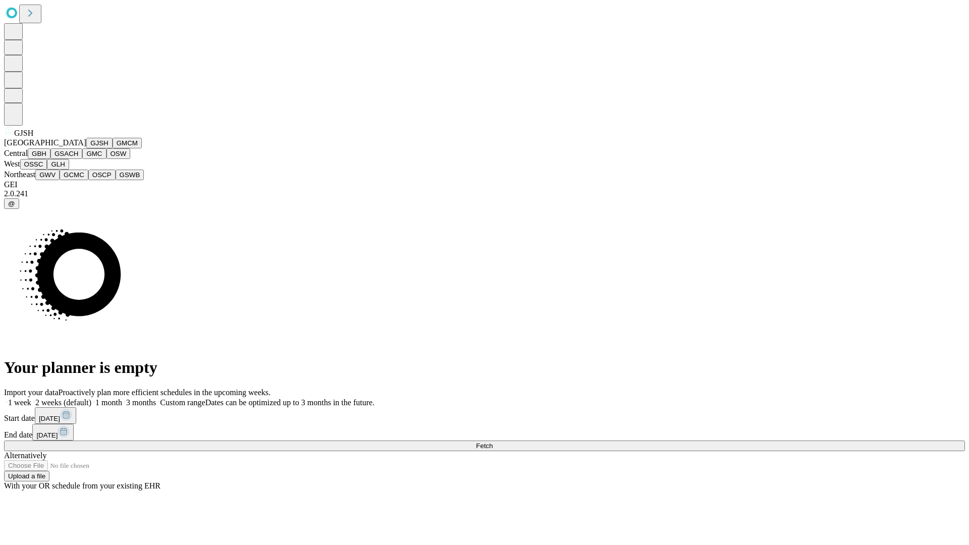
click at [86, 148] on button "GJSH" at bounding box center [99, 143] width 26 height 11
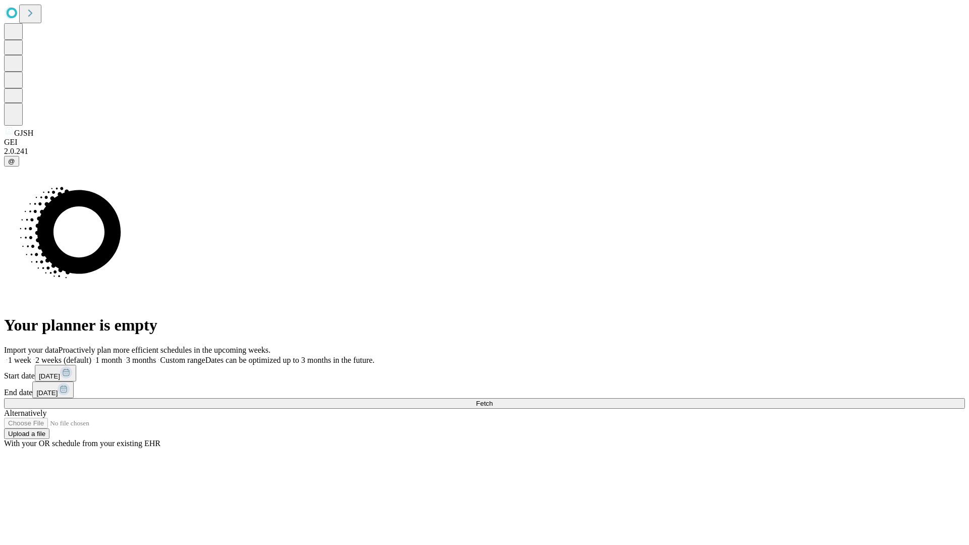
click at [31, 356] on label "1 week" at bounding box center [17, 360] width 27 height 9
click at [492, 400] on span "Fetch" at bounding box center [484, 404] width 17 height 8
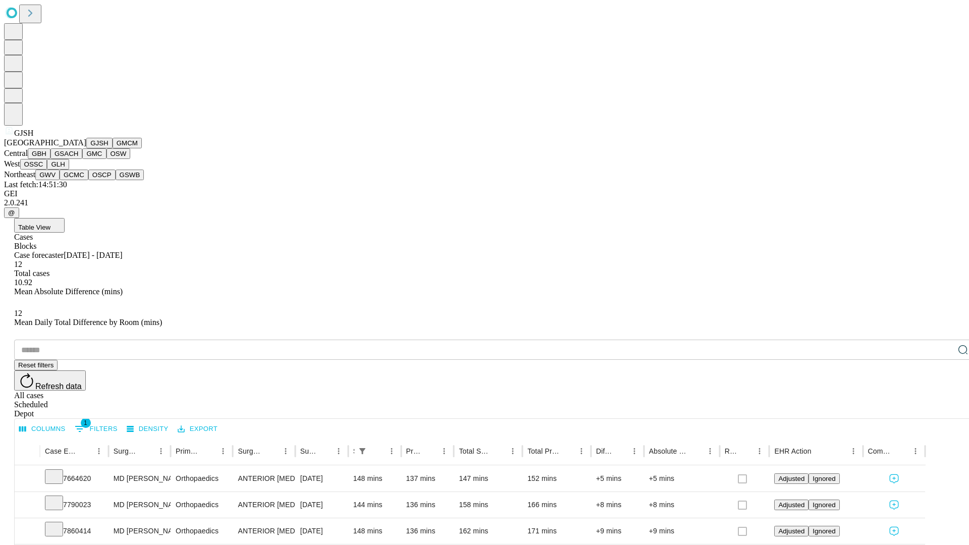
click at [112, 148] on button "GMCM" at bounding box center [126, 143] width 29 height 11
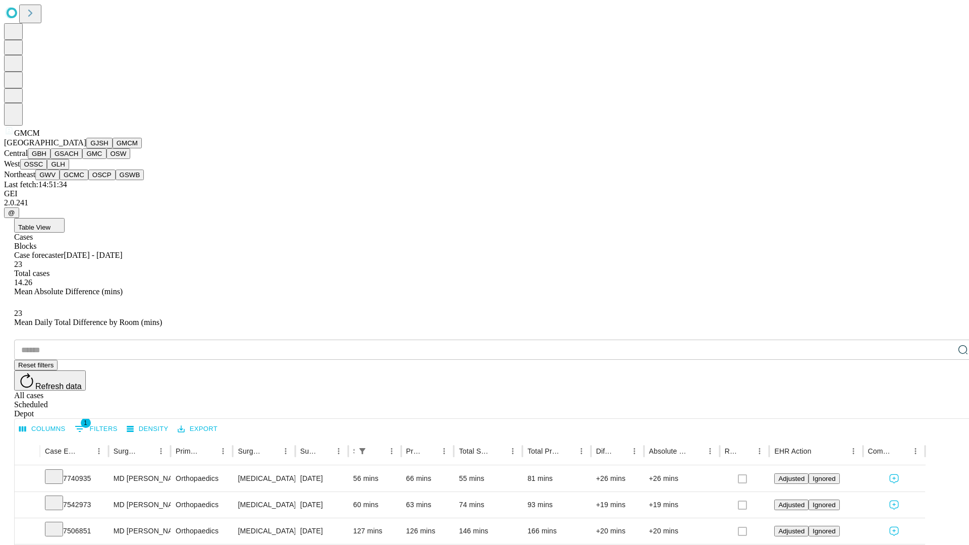
click at [50, 159] on button "GBH" at bounding box center [39, 153] width 23 height 11
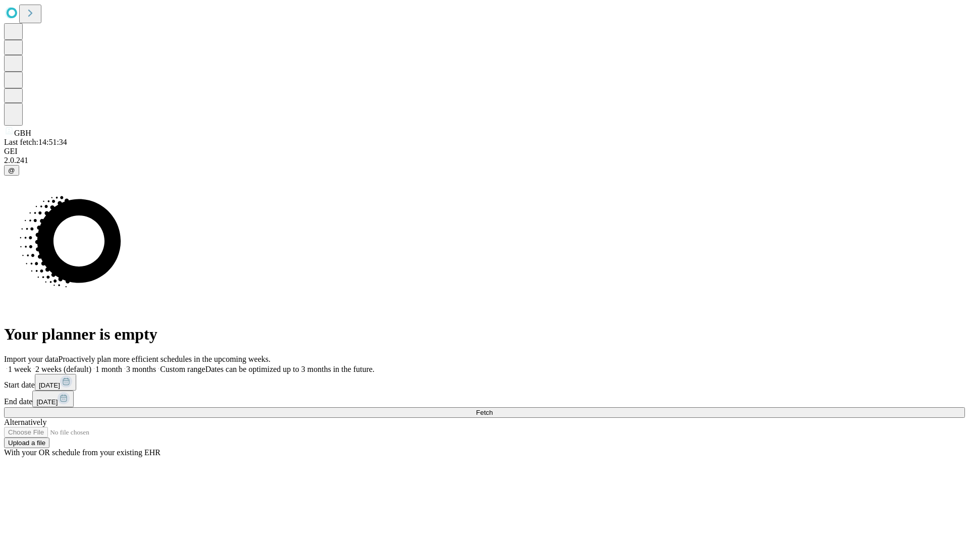
click at [31, 365] on label "1 week" at bounding box center [17, 369] width 27 height 9
click at [492, 409] on span "Fetch" at bounding box center [484, 413] width 17 height 8
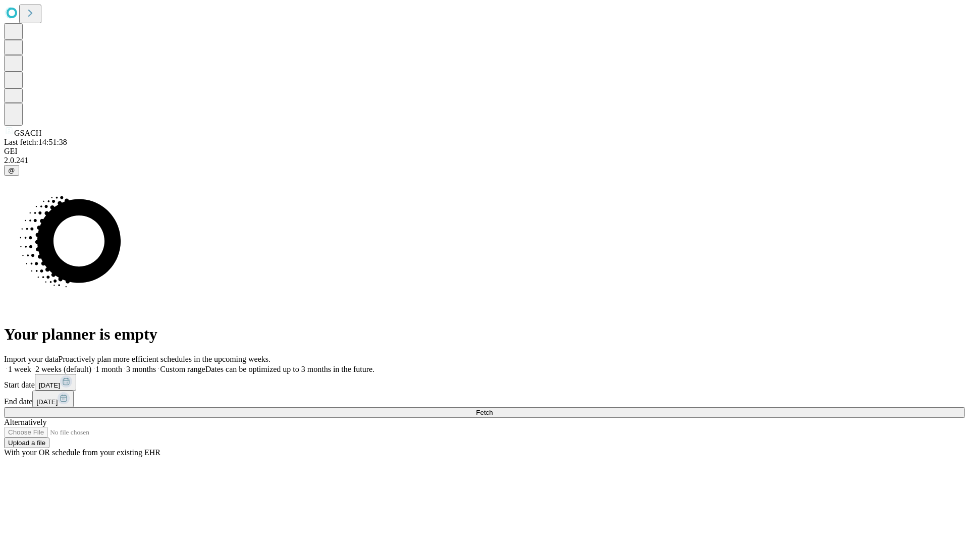
click at [31, 365] on label "1 week" at bounding box center [17, 369] width 27 height 9
click at [492, 409] on span "Fetch" at bounding box center [484, 413] width 17 height 8
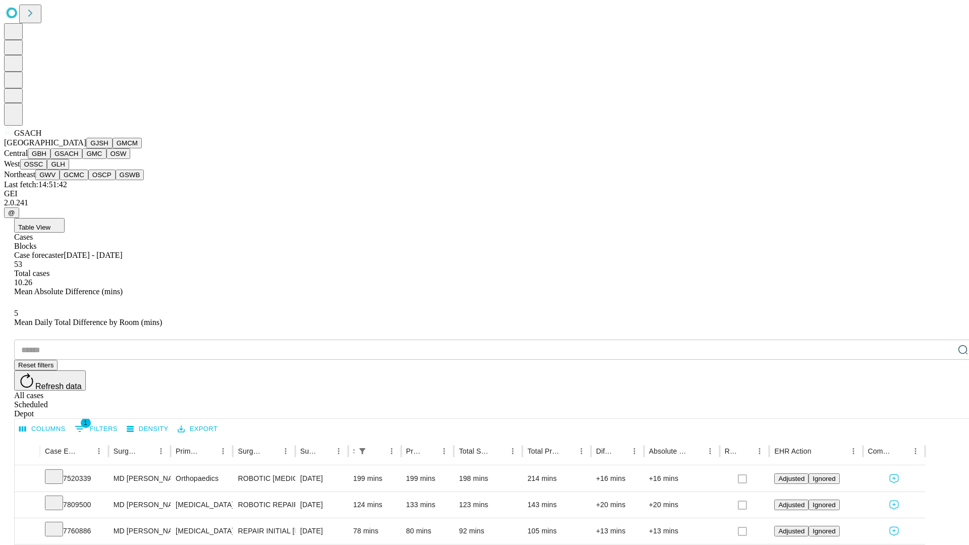
click at [82, 159] on button "GMC" at bounding box center [94, 153] width 24 height 11
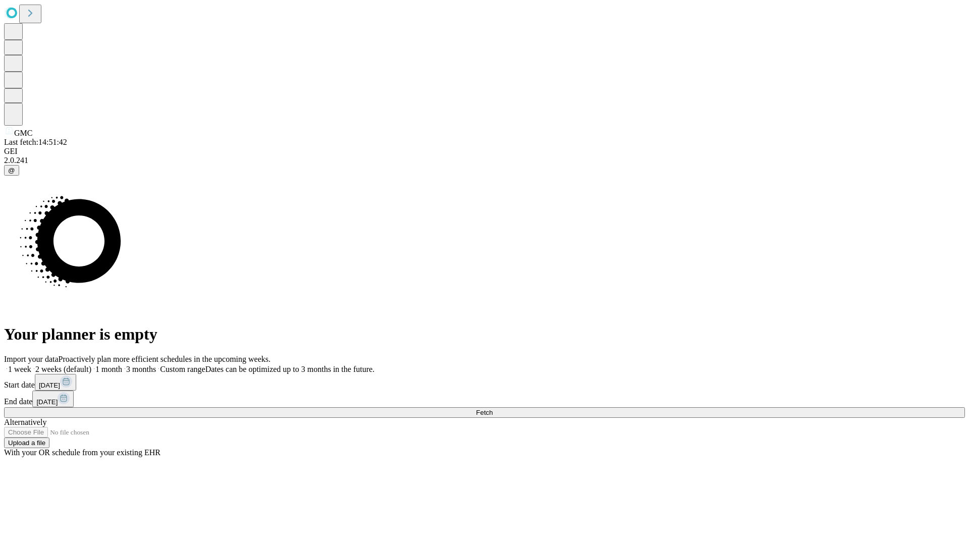
click at [31, 365] on label "1 week" at bounding box center [17, 369] width 27 height 9
click at [492, 409] on span "Fetch" at bounding box center [484, 413] width 17 height 8
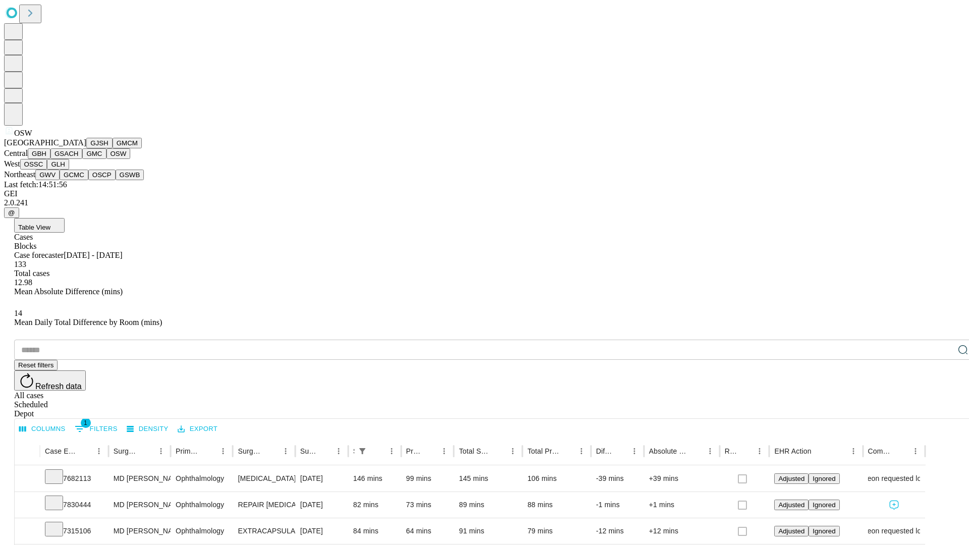
click at [47, 169] on button "OSSC" at bounding box center [33, 164] width 27 height 11
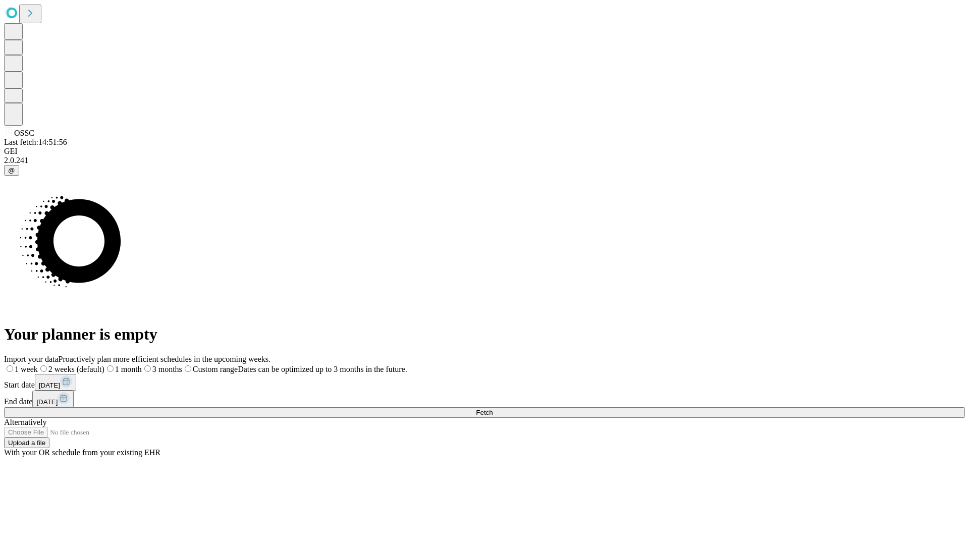
click at [38, 365] on label "1 week" at bounding box center [21, 369] width 34 height 9
click at [492, 409] on span "Fetch" at bounding box center [484, 413] width 17 height 8
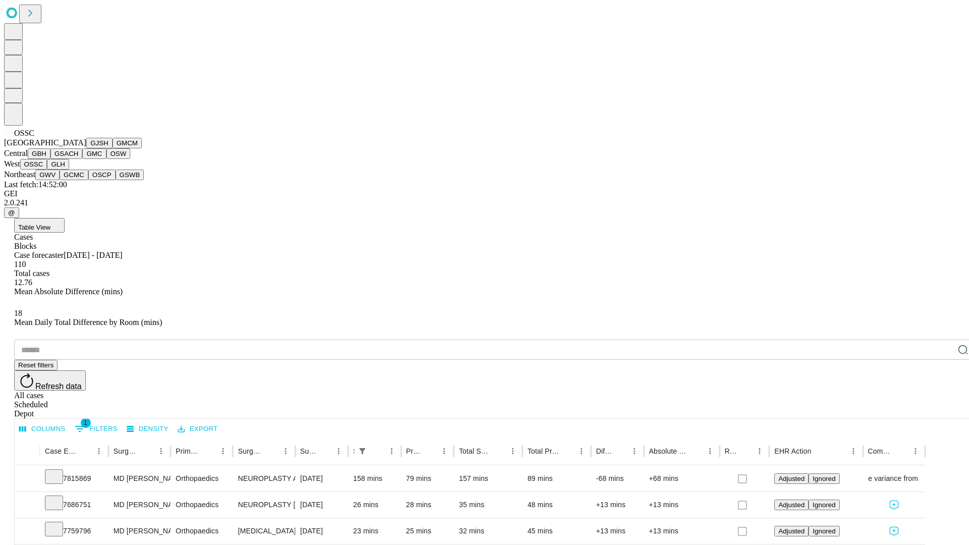
click at [69, 169] on button "GLH" at bounding box center [58, 164] width 22 height 11
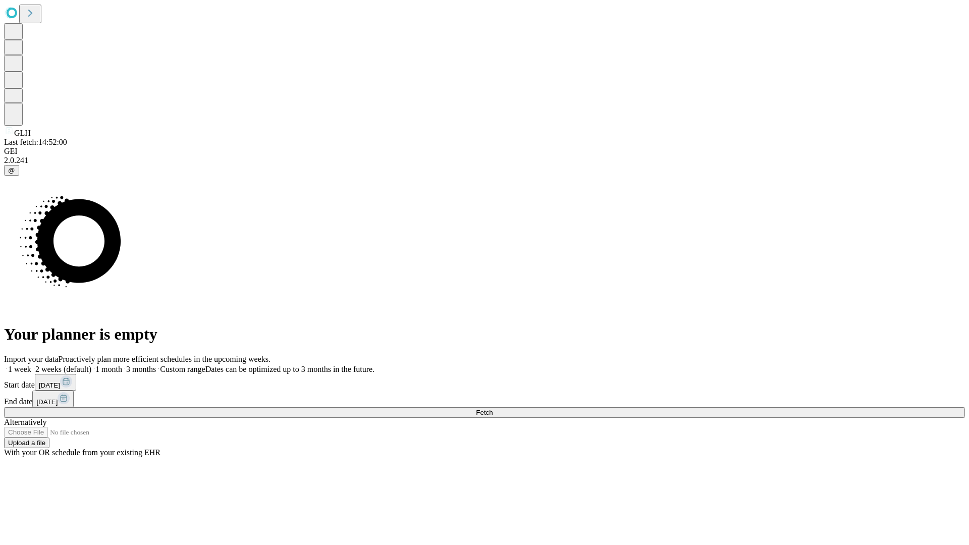
click at [31, 365] on label "1 week" at bounding box center [17, 369] width 27 height 9
click at [492, 409] on span "Fetch" at bounding box center [484, 413] width 17 height 8
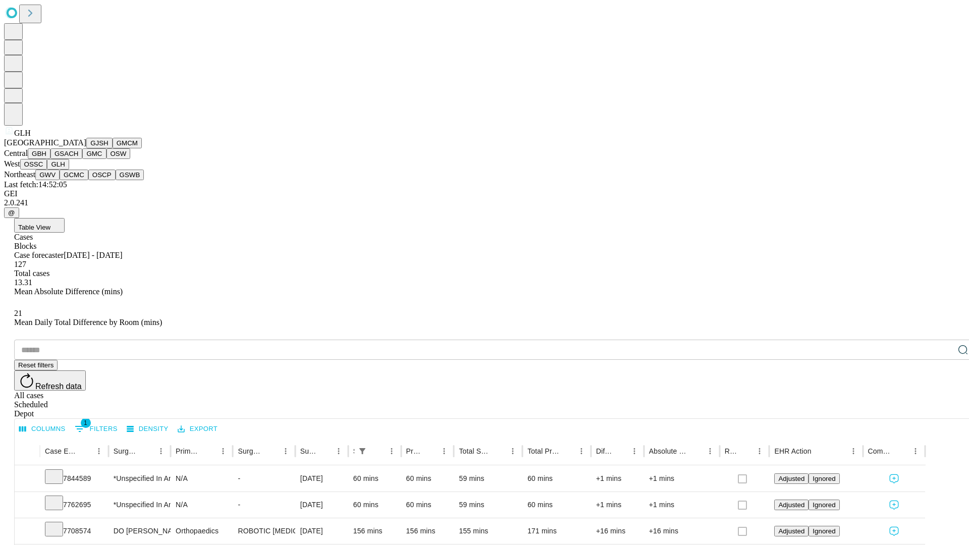
click at [60, 180] on button "GWV" at bounding box center [47, 174] width 24 height 11
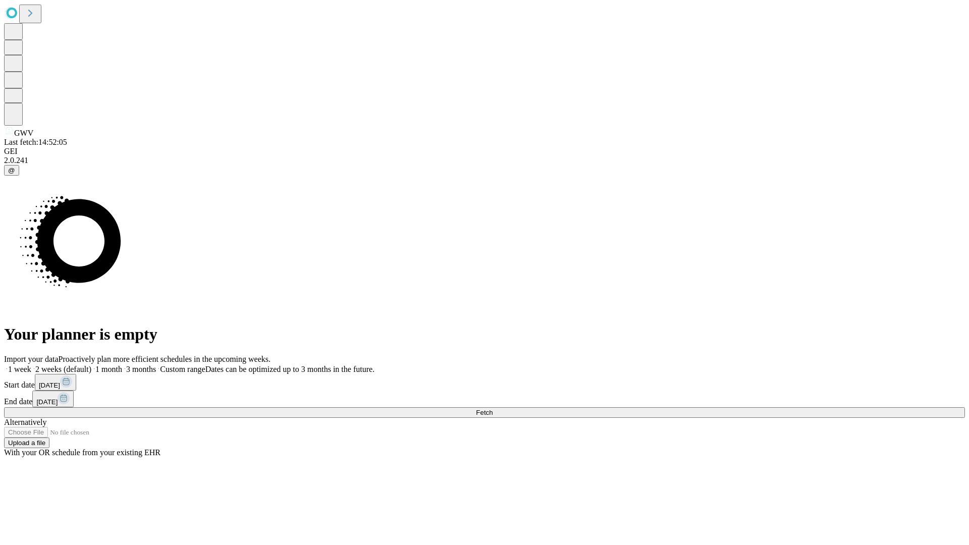
click at [31, 365] on label "1 week" at bounding box center [17, 369] width 27 height 9
click at [492, 409] on span "Fetch" at bounding box center [484, 413] width 17 height 8
click at [31, 365] on label "1 week" at bounding box center [17, 369] width 27 height 9
click at [492, 409] on span "Fetch" at bounding box center [484, 413] width 17 height 8
